Goal: Communication & Community: Answer question/provide support

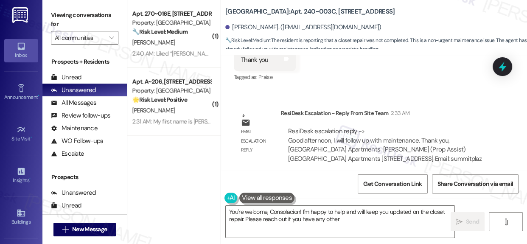
scroll to position [1569, 0]
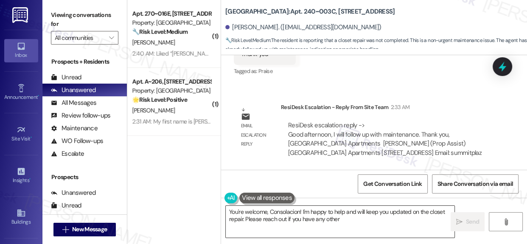
click at [396, 216] on textarea "You're welcome, Consolacion! I'm happy to help and will keep you updated on the…" at bounding box center [340, 222] width 229 height 32
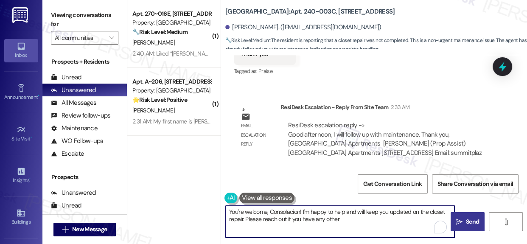
click at [466, 222] on span "Send" at bounding box center [472, 221] width 13 height 9
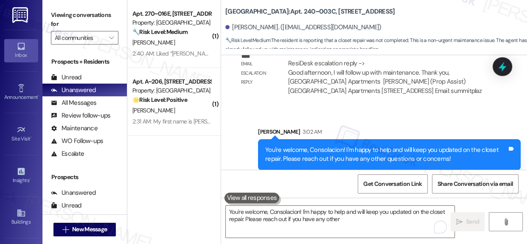
scroll to position [1637, 0]
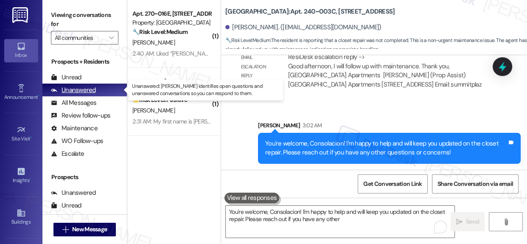
click at [90, 87] on div "Unanswered" at bounding box center [73, 90] width 45 height 9
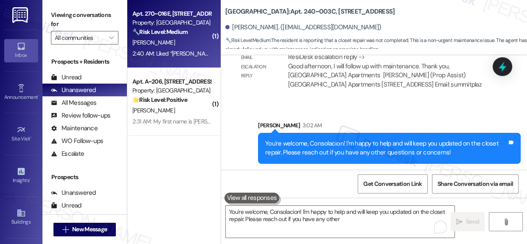
click at [178, 32] on strong "🔧 Risk Level: Medium" at bounding box center [159, 32] width 55 height 8
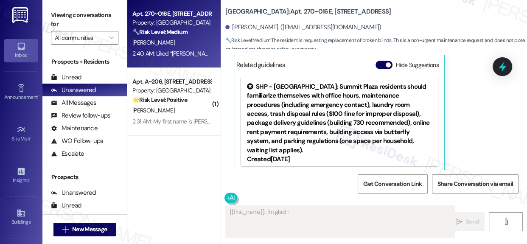
scroll to position [2935, 0]
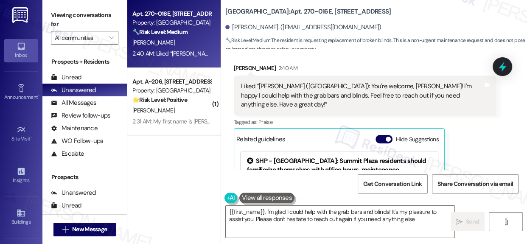
type textarea "{{first_name}}, I'm glad I could help with the grab bars and blinds! It's my pl…"
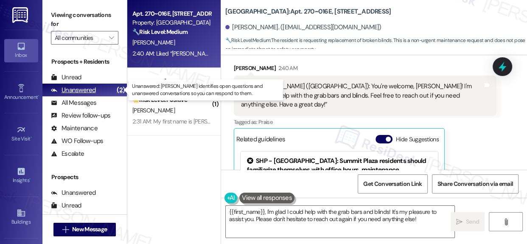
click at [70, 88] on div "Unanswered" at bounding box center [73, 90] width 45 height 9
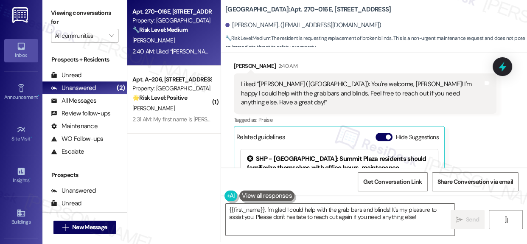
scroll to position [0, 0]
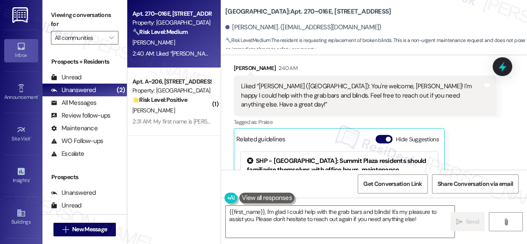
click at [171, 37] on div "[PERSON_NAME]" at bounding box center [172, 42] width 80 height 11
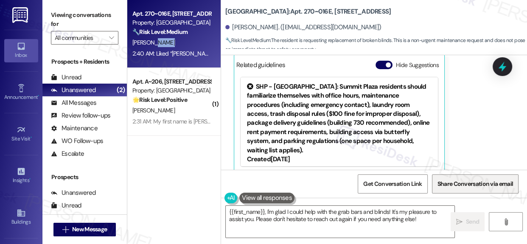
drag, startPoint x: 522, startPoint y: 167, endPoint x: 485, endPoint y: 181, distance: 39.5
click at [518, 174] on div "Get Conversation Link Share Conversation via email" at bounding box center [374, 184] width 306 height 28
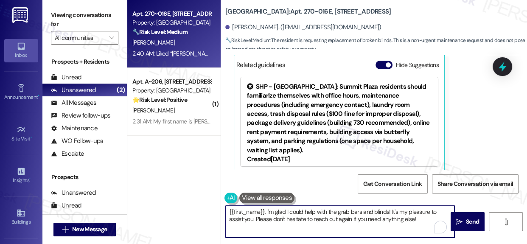
click at [331, 221] on textarea "{{first_name}}, I'm glad I could help with the grab bars and blinds! It's my pl…" at bounding box center [340, 222] width 229 height 32
click at [333, 222] on textarea "{{first_name}}, I'm glad I could help with the grab bars and blinds! It's my pl…" at bounding box center [340, 222] width 229 height 32
click at [334, 222] on textarea "{{first_name}}, I'm glad I could help with the grab bars and blinds! It's my pl…" at bounding box center [340, 222] width 229 height 32
click at [350, 217] on textarea "{{first_name}}, I'm glad I could help with the grab bars and blinds! It's my pl…" at bounding box center [340, 222] width 229 height 32
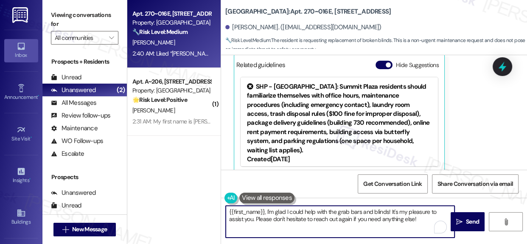
click at [350, 217] on textarea "{{first_name}}, I'm glad I could help with the grab bars and blinds! It's my pl…" at bounding box center [340, 222] width 229 height 32
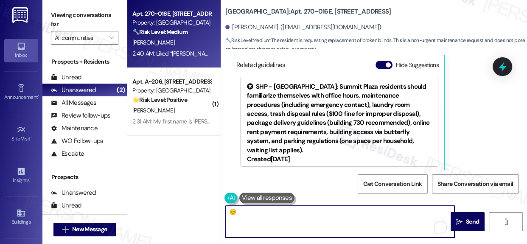
type textarea "😊"
drag, startPoint x: 354, startPoint y: 215, endPoint x: 467, endPoint y: 222, distance: 113.1
click at [467, 222] on span "Send" at bounding box center [472, 221] width 13 height 9
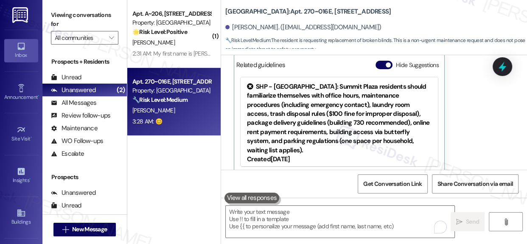
scroll to position [3069, 0]
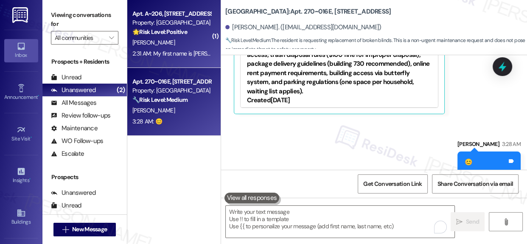
click at [186, 48] on div "2:31 AM: My first name is [PERSON_NAME] [PERSON_NAME]. No worries 2:31 AM: My f…" at bounding box center [172, 53] width 80 height 11
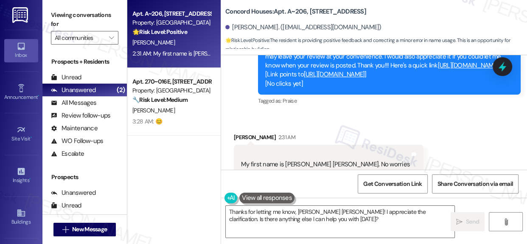
scroll to position [877, 0]
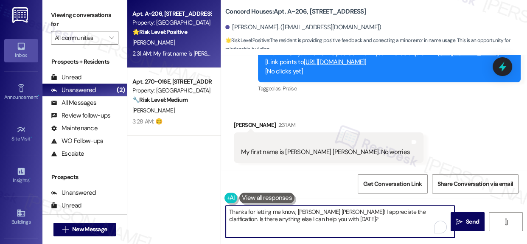
click at [311, 221] on textarea "Thanks for letting me know, [PERSON_NAME] [PERSON_NAME]! I appreciate the clari…" at bounding box center [340, 222] width 229 height 32
drag, startPoint x: 315, startPoint y: 220, endPoint x: 205, endPoint y: 212, distance: 110.2
click at [205, 212] on div "Apt. A~[STREET_ADDRESS] Property: Concord Houses 🌟 Risk Level: Positive The res…" at bounding box center [327, 122] width 400 height 244
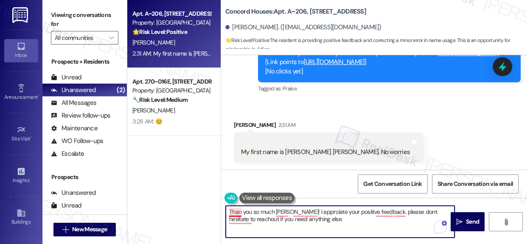
click at [238, 211] on textarea "Than you so much [PERSON_NAME]! I apprciate your positive feedback. please dont…" at bounding box center [340, 222] width 229 height 32
click at [281, 212] on textarea "Thank you so much [PERSON_NAME]! I apprciate your positive feedback. please don…" at bounding box center [340, 222] width 229 height 32
click at [311, 213] on textarea "Thank you so muc,h [PERSON_NAME]! I apprciate your positive feedback. please do…" at bounding box center [340, 222] width 229 height 32
click at [398, 213] on textarea "Thank you so muc,h [PERSON_NAME]! I appreciate your positive feedback. please d…" at bounding box center [340, 222] width 229 height 32
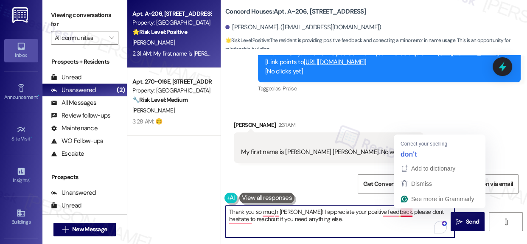
drag, startPoint x: 406, startPoint y: 214, endPoint x: 404, endPoint y: 205, distance: 9.1
click at [406, 213] on textarea "Thank you so muc,h [PERSON_NAME]! I appreciate your positive feedback. please d…" at bounding box center [340, 222] width 229 height 32
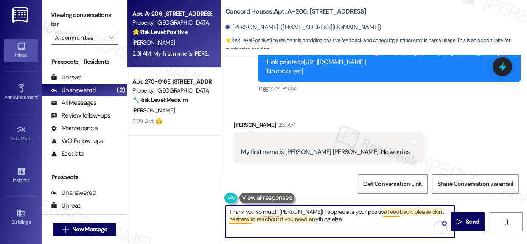
drag, startPoint x: 388, startPoint y: 211, endPoint x: 393, endPoint y: 209, distance: 5.5
click at [389, 212] on textarea "Thank you so muc,h [PERSON_NAME]! I appreciate your positive feedback. please d…" at bounding box center [340, 222] width 229 height 32
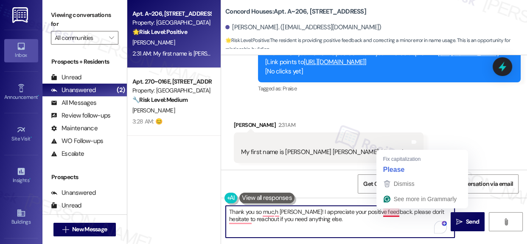
click at [393, 213] on textarea "Thank you so muc,h [PERSON_NAME]! I appreciate your positive feedback. please d…" at bounding box center [340, 222] width 229 height 32
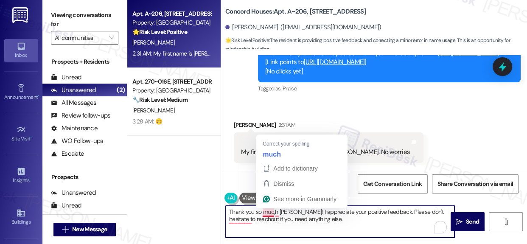
click at [268, 213] on textarea "Thank you so muc,h [PERSON_NAME]! I appreciate your positive feedback. Please d…" at bounding box center [340, 222] width 229 height 32
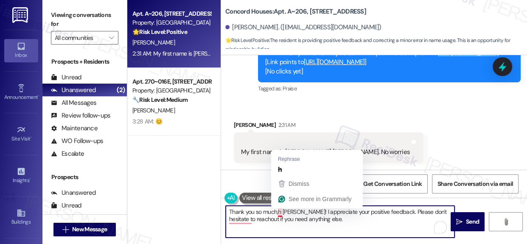
click at [281, 212] on textarea "Thank you so much,h [PERSON_NAME]! I appreciate your positive feedback. Please …" at bounding box center [340, 222] width 229 height 32
click at [280, 213] on textarea "Thank you so much,h [PERSON_NAME]! I appreciate your positive feedback. Please …" at bounding box center [340, 222] width 229 height 32
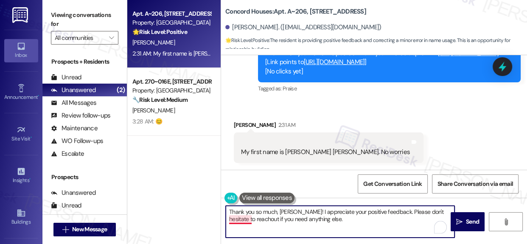
drag, startPoint x: 246, startPoint y: 219, endPoint x: 252, endPoint y: 218, distance: 6.0
click at [246, 219] on textarea "Thank you so much, [PERSON_NAME]! I appreciate your positive feedback. Please d…" at bounding box center [340, 222] width 229 height 32
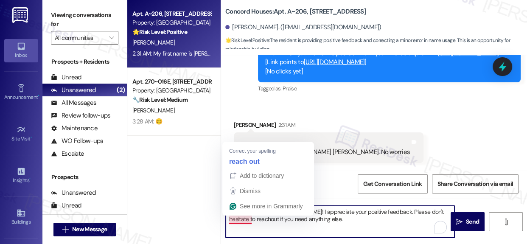
click at [239, 221] on textarea "Thank you so much, [PERSON_NAME]! I appreciate your positive feedback. Please d…" at bounding box center [340, 222] width 229 height 32
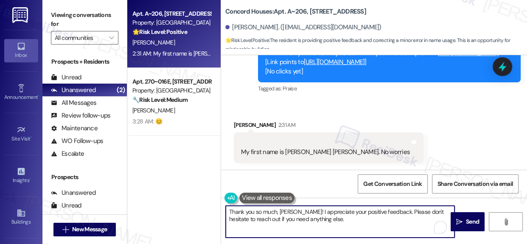
click at [340, 223] on textarea "Thank you so much, [PERSON_NAME]! I appreciate your positive feedback. Please d…" at bounding box center [340, 222] width 229 height 32
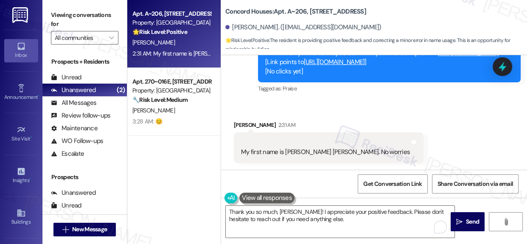
click at [348, 62] on link "[URL][DOMAIN_NAME]" at bounding box center [334, 62] width 61 height 8
click at [356, 63] on link "[URL][DOMAIN_NAME]" at bounding box center [334, 62] width 61 height 8
click at [238, 8] on b "Concord Houses: Apt. A~206, [STREET_ADDRESS]" at bounding box center [295, 11] width 141 height 9
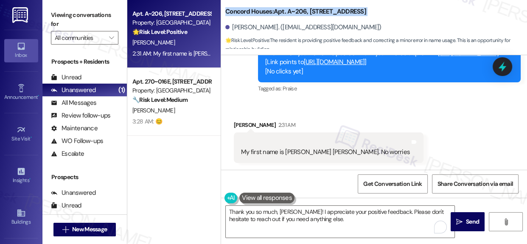
click at [239, 8] on b "Concord Houses: Apt. A~206, [STREET_ADDRESS]" at bounding box center [295, 11] width 141 height 9
drag, startPoint x: 272, startPoint y: 11, endPoint x: 226, endPoint y: 10, distance: 45.9
click at [226, 10] on b "Concord Houses: Apt. A~206, [STREET_ADDRESS]" at bounding box center [295, 11] width 141 height 9
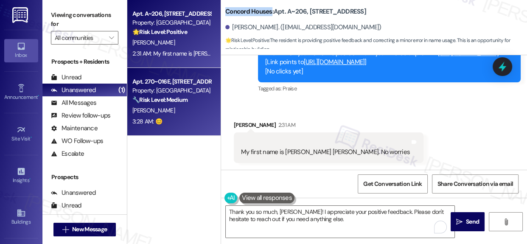
copy b "Concord Houses"
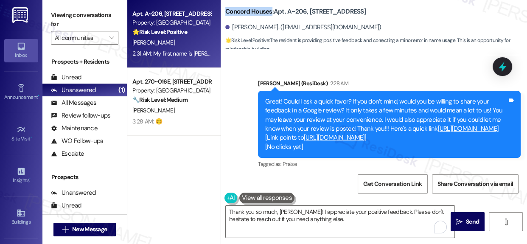
scroll to position [806, 0]
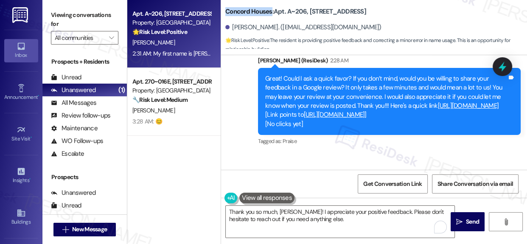
click at [438, 110] on link "[URL][DOMAIN_NAME]" at bounding box center [468, 105] width 61 height 8
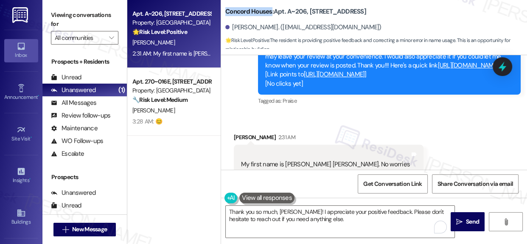
scroll to position [877, 0]
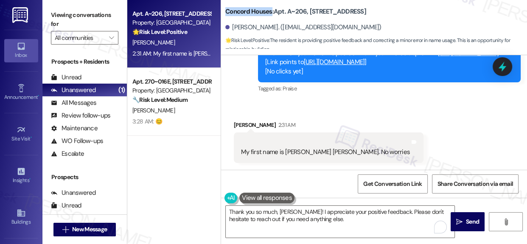
click at [261, 11] on b "Concord Houses: Apt. A~206, [STREET_ADDRESS]" at bounding box center [295, 11] width 141 height 9
click at [263, 11] on b "Concord Houses: Apt. A~206, [STREET_ADDRESS]" at bounding box center [295, 11] width 141 height 9
copy div "Concord Houses: Apt. A~206, [STREET_ADDRESS]"
click at [274, 67] on div "Great! Could I ask a quick favor? If you don’t mind, would you be willing to sh…" at bounding box center [386, 49] width 242 height 55
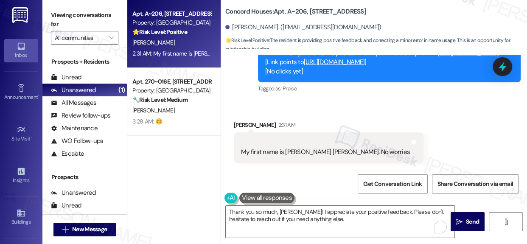
click at [304, 63] on link "[URL][DOMAIN_NAME]" at bounding box center [334, 62] width 61 height 8
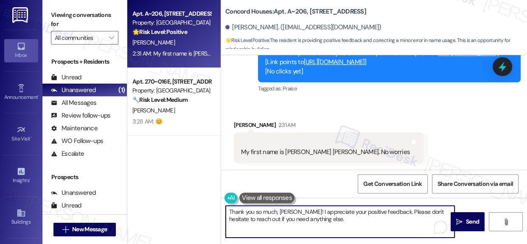
click at [328, 211] on textarea "Thank you so much, [PERSON_NAME]! I appreciate your positive feedback. Please d…" at bounding box center [340, 222] width 229 height 32
drag, startPoint x: 328, startPoint y: 211, endPoint x: 373, endPoint y: 213, distance: 45.0
click at [373, 213] on textarea "Thank you so much, [PERSON_NAME]! I appreciate your positive feedback. Please d…" at bounding box center [340, 222] width 229 height 32
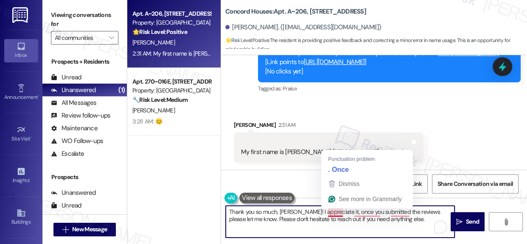
click at [336, 213] on textarea "Thank you so much, [PERSON_NAME]! I appreciate it, once you submitted the revie…" at bounding box center [340, 222] width 229 height 32
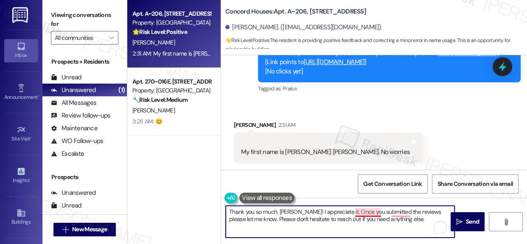
click at [365, 212] on textarea "Thank you so much, [PERSON_NAME]! I appreciate it. Once you submitted the revie…" at bounding box center [340, 222] width 229 height 32
click at [410, 216] on textarea "Thank you so much, [PERSON_NAME]! I appreciate it. Once you have submitted the …" at bounding box center [340, 222] width 229 height 32
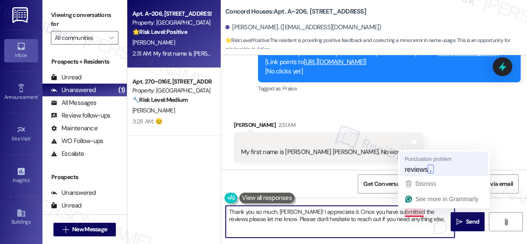
type textarea "Thank you so much, [PERSON_NAME]! I appreciate it. Once you have submitted the …"
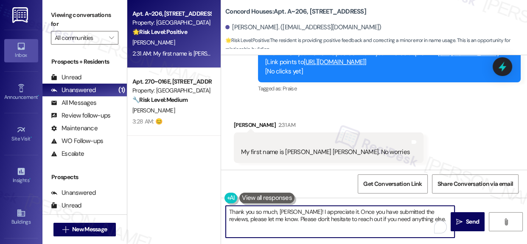
click at [359, 213] on textarea "Thank you so much, [PERSON_NAME]! I appreciate it. Once you have submitted the …" at bounding box center [340, 222] width 229 height 32
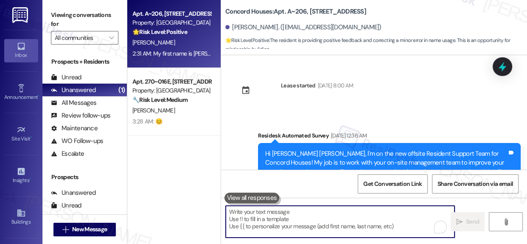
scroll to position [877, 0]
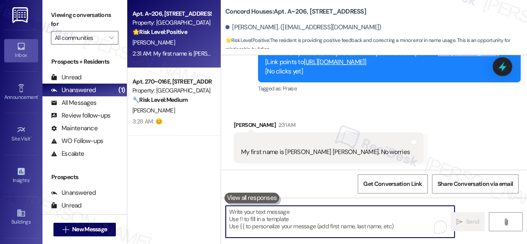
click at [323, 213] on textarea "To enrich screen reader interactions, please activate Accessibility in Grammarl…" at bounding box center [340, 222] width 229 height 32
paste textarea "Thank you so much, Mary—I really appreciate it! Once you’ve submitted the revie…"
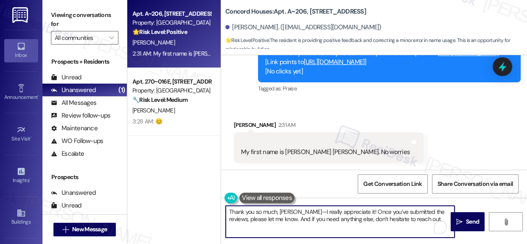
click at [295, 212] on textarea "Thank you so much, Mary—I really appreciate it! Once you’ve submitted the revie…" at bounding box center [340, 222] width 229 height 32
click at [355, 208] on textarea "Thank you so much, Mary! I really appreciate it! Once you’ve submitted the revi…" at bounding box center [340, 222] width 229 height 32
click at [355, 210] on textarea "Thank you so much, Mary! I really appreciate it! Once you’ve submitted the revi…" at bounding box center [340, 222] width 229 height 32
drag, startPoint x: 355, startPoint y: 210, endPoint x: 432, endPoint y: 213, distance: 77.7
click at [432, 213] on textarea "Thank you so much, Mary! I really appreciate it! Once you’ve submitted the revi…" at bounding box center [340, 222] width 229 height 32
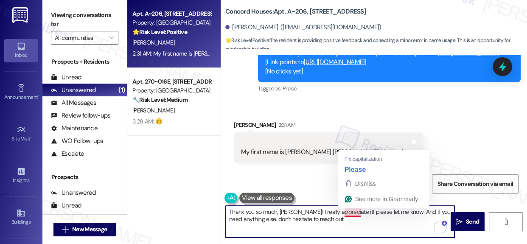
click at [354, 212] on textarea "Thank you so much, Mary! I really appreciate it! please let me know. And if you…" at bounding box center [340, 222] width 229 height 32
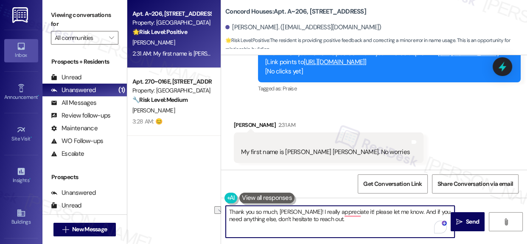
drag, startPoint x: 354, startPoint y: 212, endPoint x: 396, endPoint y: 216, distance: 42.6
click at [396, 216] on textarea "Thank you so much, Mary! I really appreciate it! please let me know. And if you…" at bounding box center [340, 222] width 229 height 32
click at [346, 213] on textarea "Thank you so much, Mary! I really appreciate it! if you need anything else, don…" at bounding box center [340, 222] width 229 height 32
click at [291, 220] on textarea "Thank you so much, Mary! I really appreciate it! If you need anything else, don…" at bounding box center [340, 222] width 229 height 32
type textarea "Thank you so much, Mary! I really appreciate it! If you need anything else, don…"
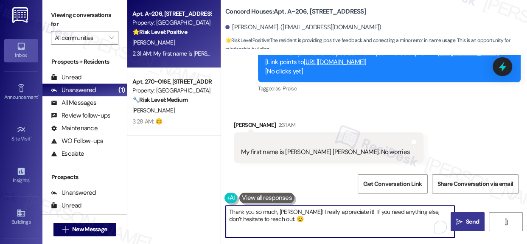
click at [466, 224] on span "Send" at bounding box center [472, 221] width 13 height 9
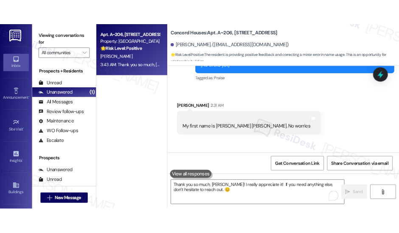
scroll to position [945, 0]
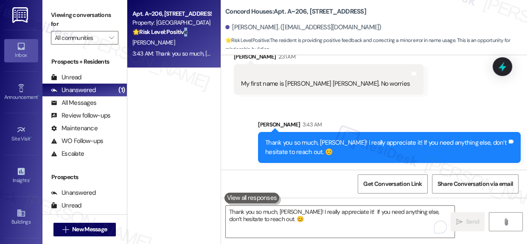
click at [190, 34] on div "🌟 Risk Level: Positive The resident is providing positive feedback and correcti…" at bounding box center [171, 32] width 79 height 9
click at [154, 34] on strong "🌟 Risk Level: Positive" at bounding box center [159, 32] width 55 height 8
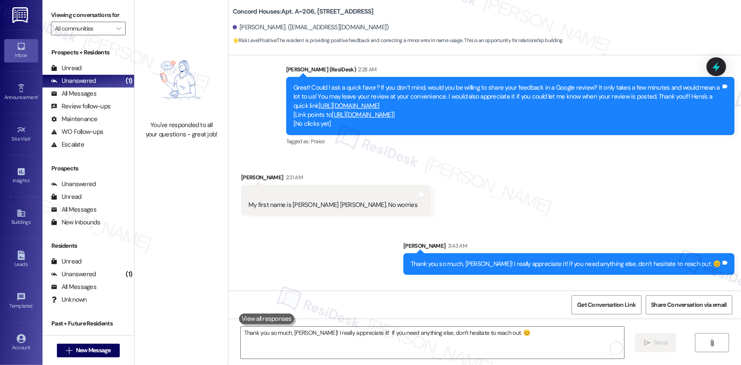
scroll to position [793, 0]
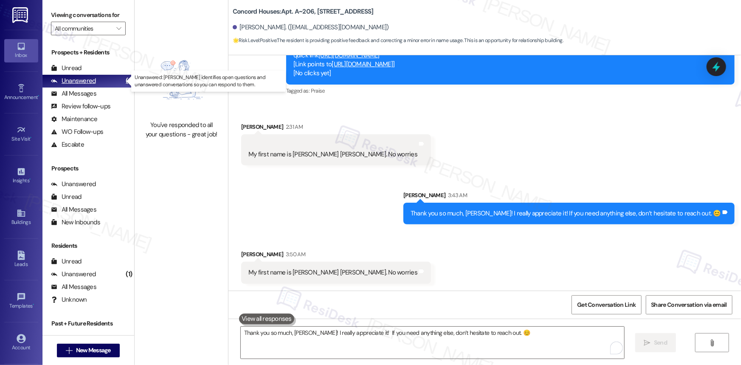
click at [85, 81] on div "Unanswered" at bounding box center [73, 80] width 45 height 9
